Goal: Task Accomplishment & Management: Manage account settings

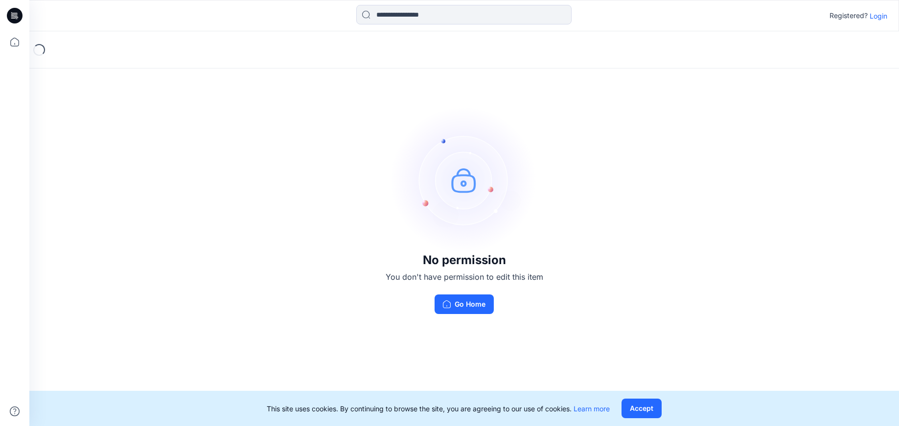
click at [880, 15] on p "Login" at bounding box center [879, 16] width 18 height 10
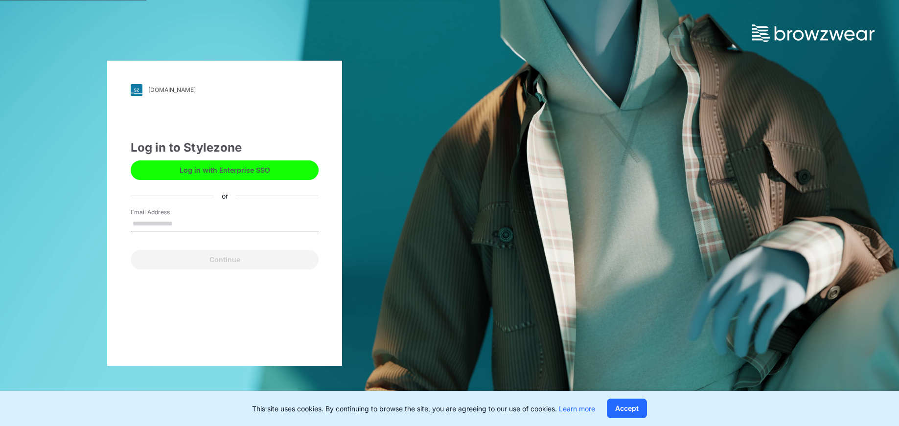
click at [239, 226] on input "Email Address" at bounding box center [225, 224] width 188 height 15
type input "**********"
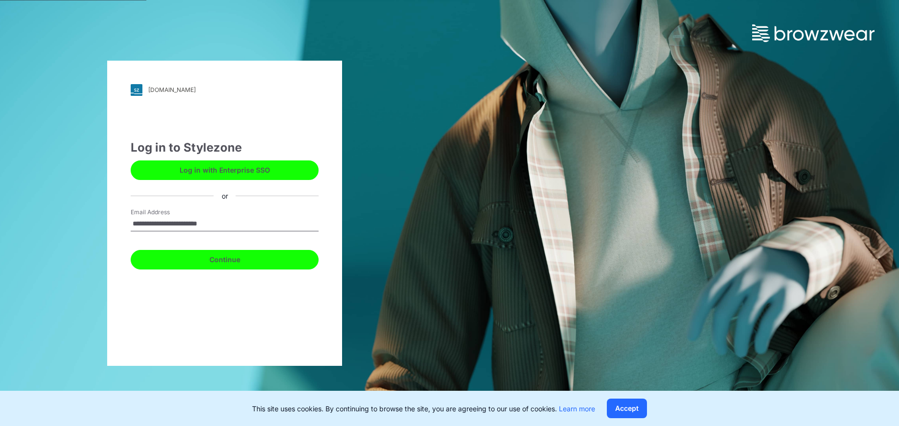
click at [242, 257] on button "Continue" at bounding box center [225, 260] width 188 height 20
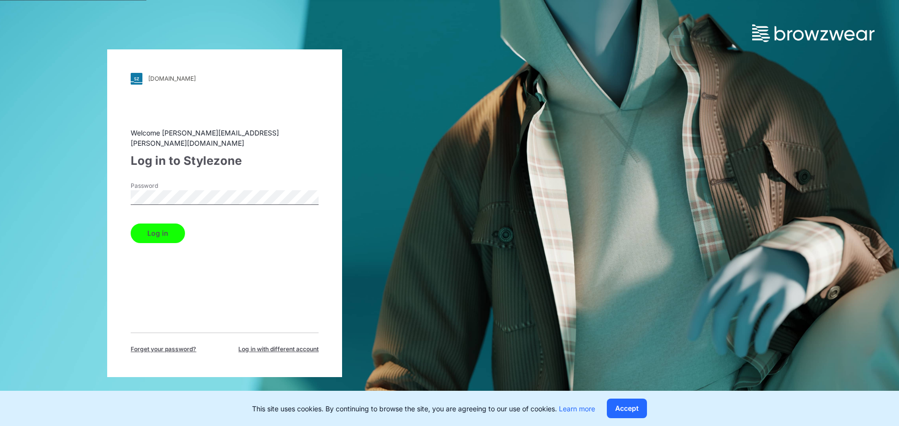
click at [131, 224] on button "Log in" at bounding box center [158, 234] width 54 height 20
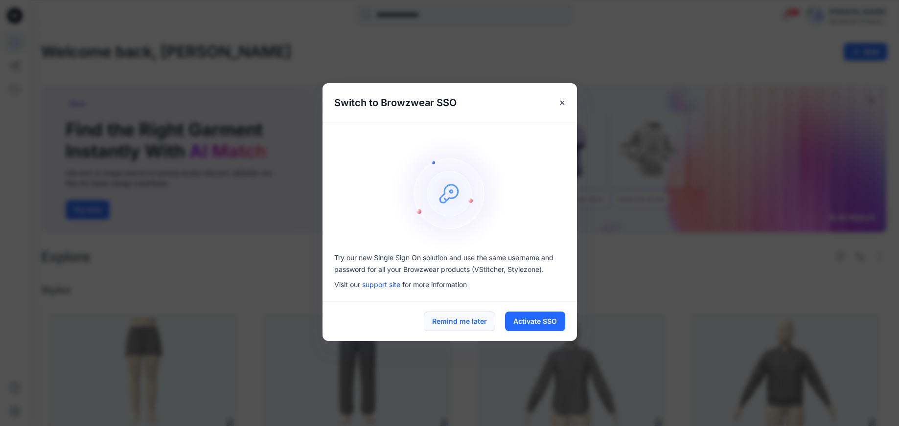
click at [437, 316] on button "Remind me later" at bounding box center [459, 322] width 71 height 20
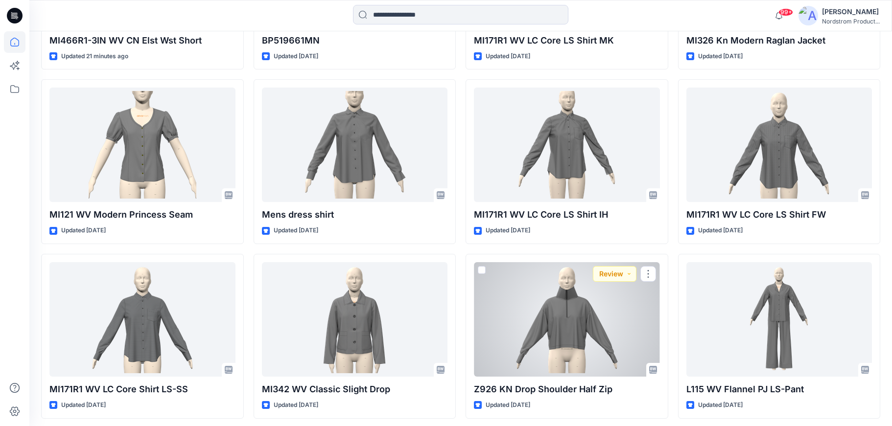
scroll to position [402, 0]
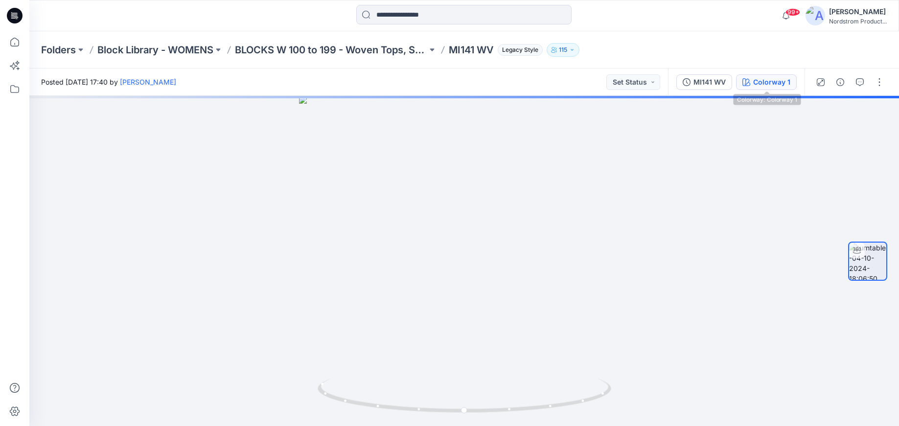
click at [775, 86] on div "Colorway 1" at bounding box center [771, 82] width 37 height 11
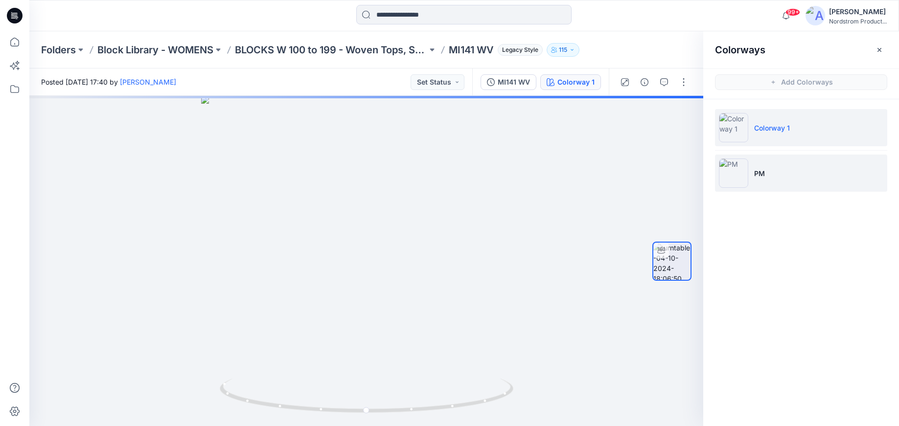
click at [756, 168] on p "PM" at bounding box center [759, 173] width 11 height 10
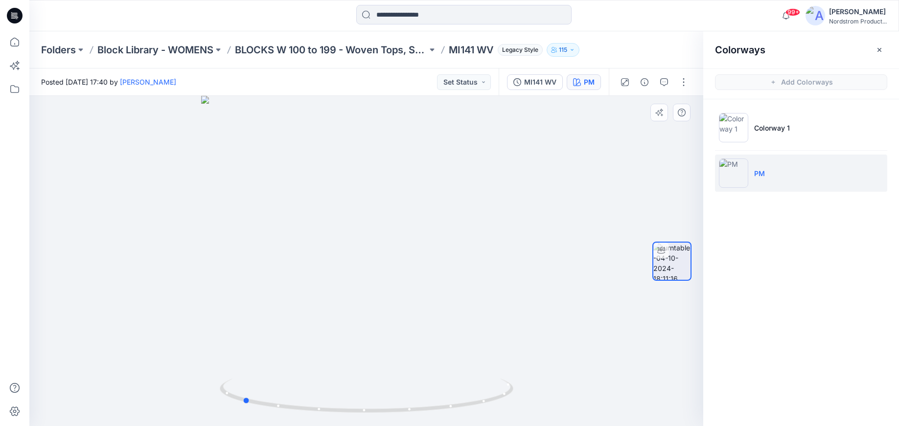
drag, startPoint x: 368, startPoint y: 412, endPoint x: 547, endPoint y: 396, distance: 180.4
click at [547, 396] on div at bounding box center [366, 261] width 674 height 330
click at [880, 49] on icon "button" at bounding box center [880, 49] width 4 height 4
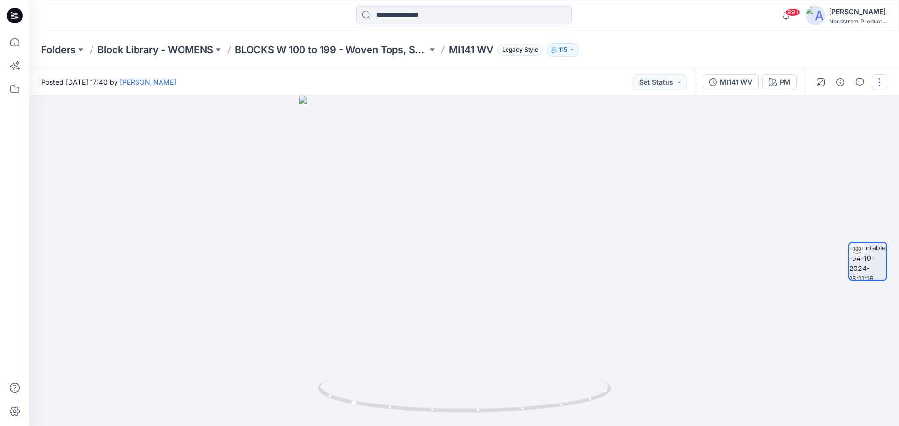
click at [879, 87] on button "button" at bounding box center [880, 82] width 16 height 16
click at [827, 104] on button "Edit" at bounding box center [838, 105] width 90 height 18
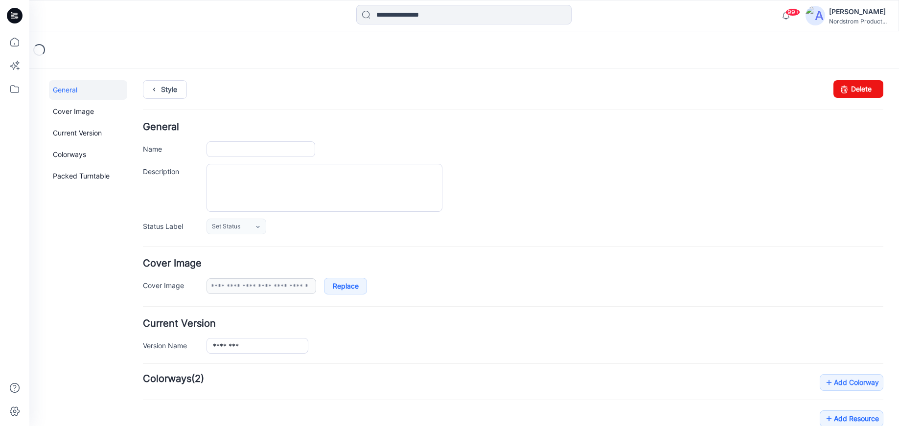
type input "********"
type input "**********"
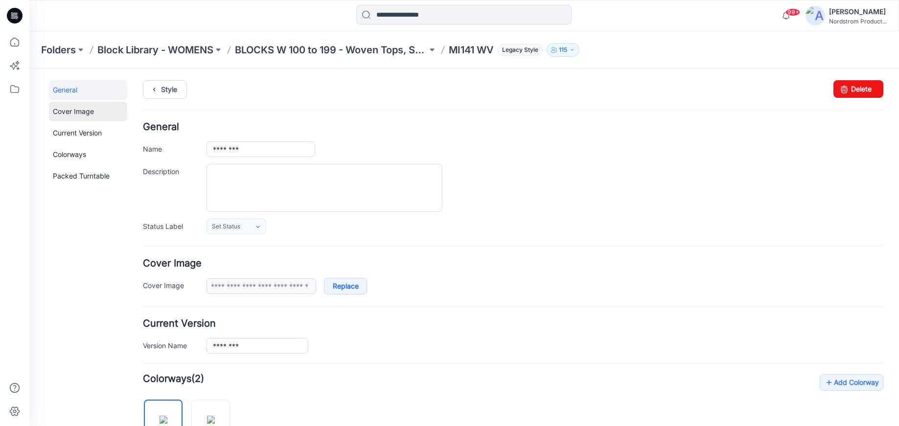
click at [75, 119] on link "Cover Image" at bounding box center [88, 112] width 78 height 20
